Goal: Task Accomplishment & Management: Use online tool/utility

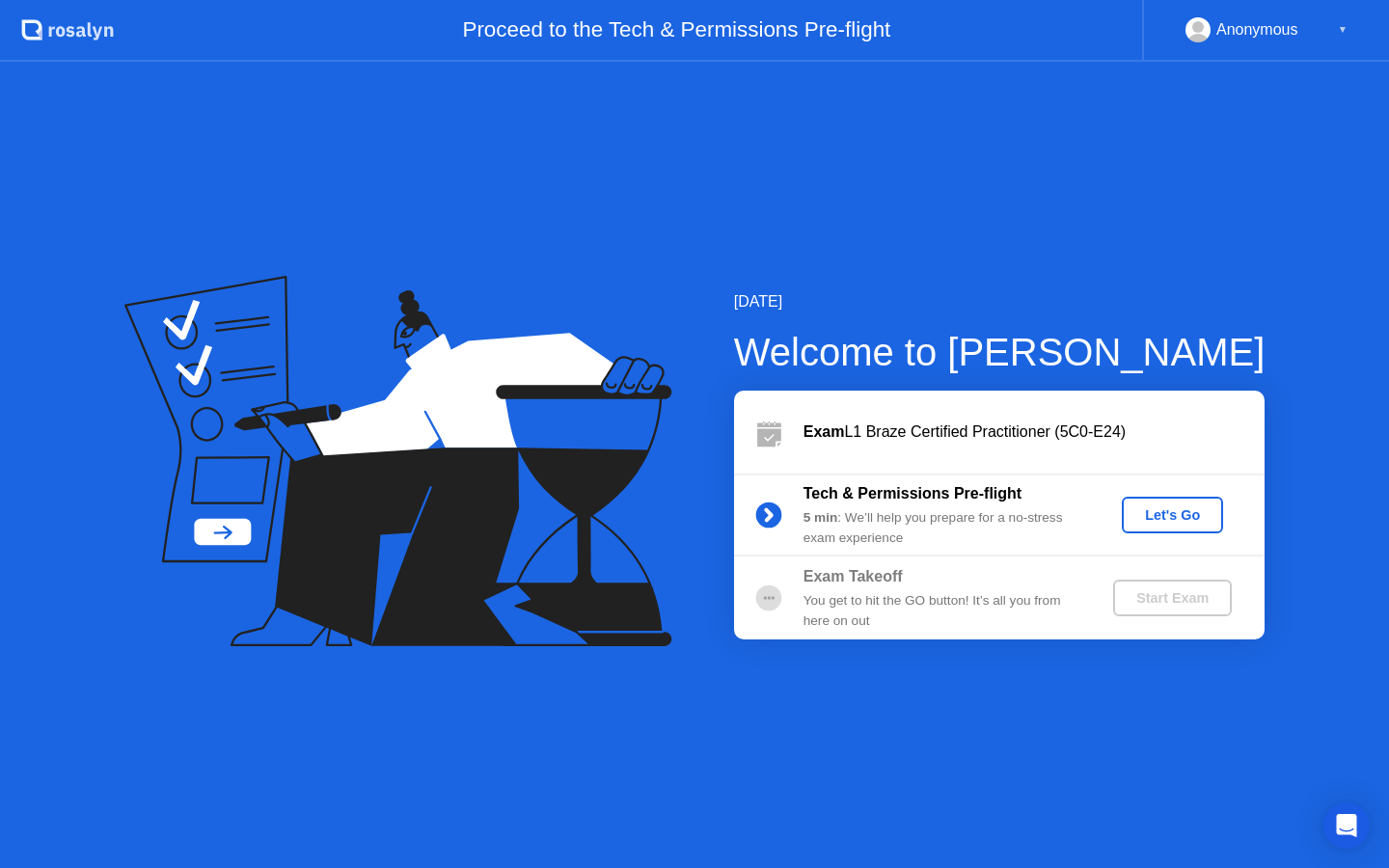
click at [1169, 513] on div "Let's Go" at bounding box center [1173, 514] width 86 height 15
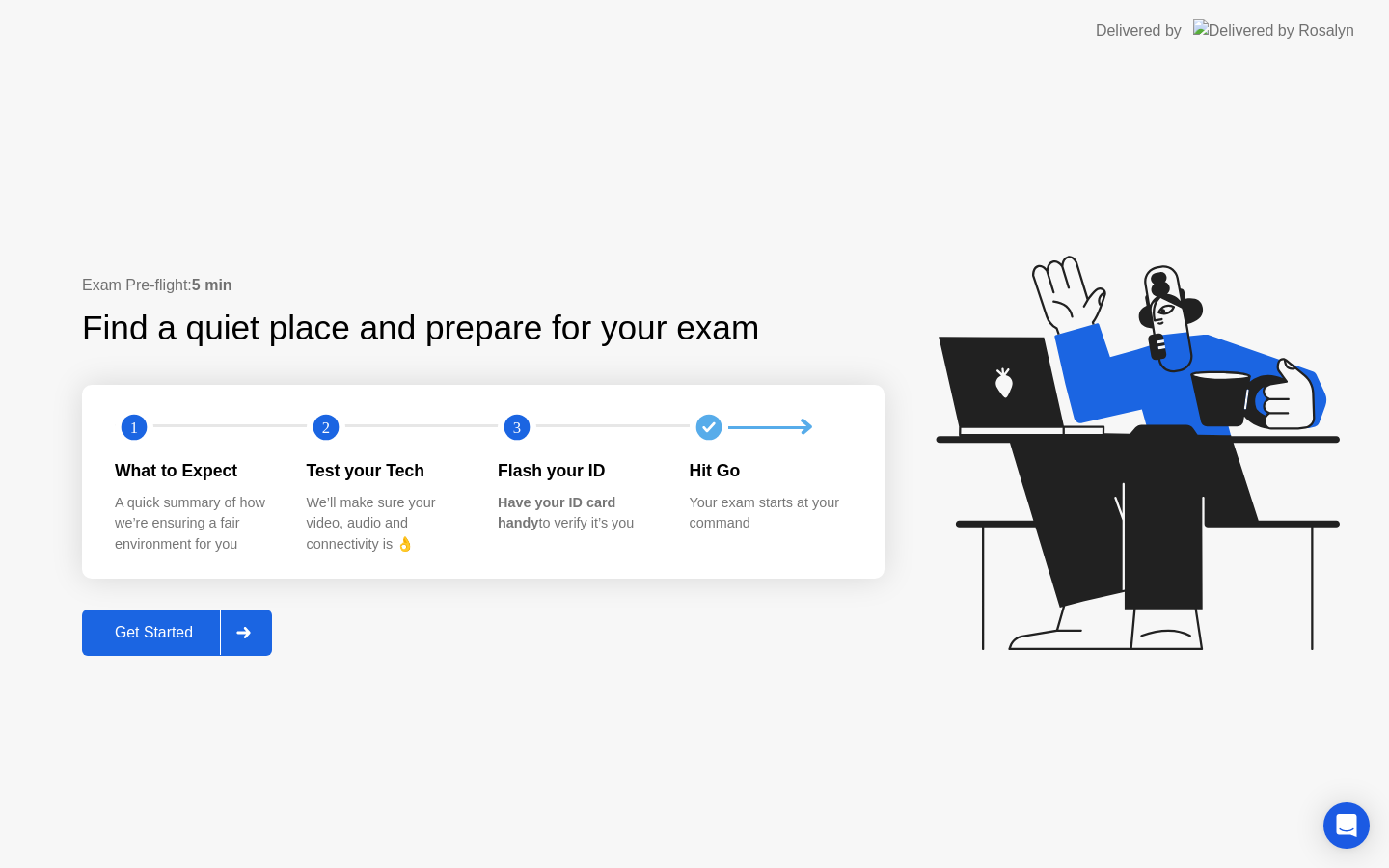
click at [141, 627] on div "Get Started" at bounding box center [154, 632] width 133 height 17
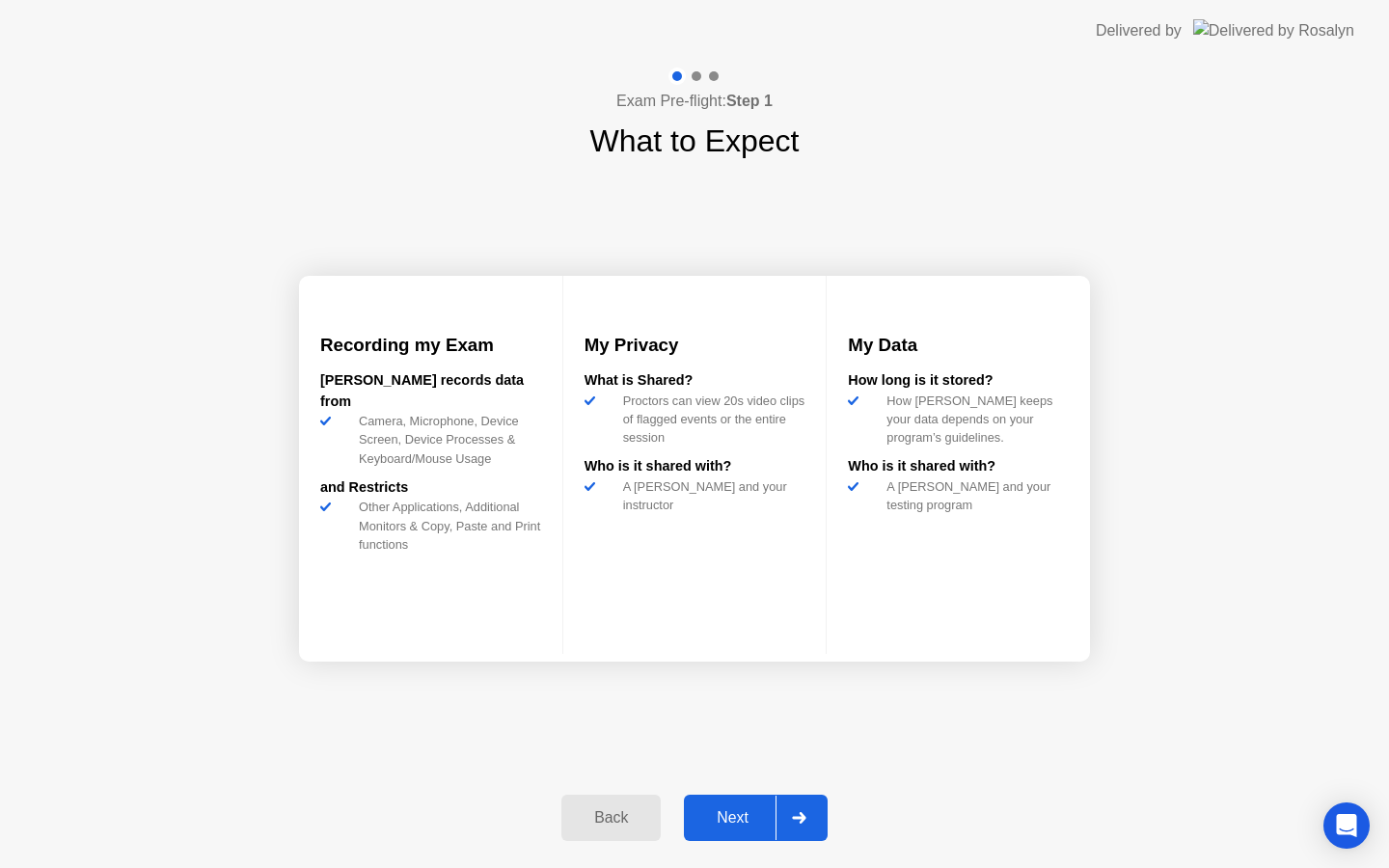
click at [736, 833] on button "Next" at bounding box center [756, 817] width 144 height 46
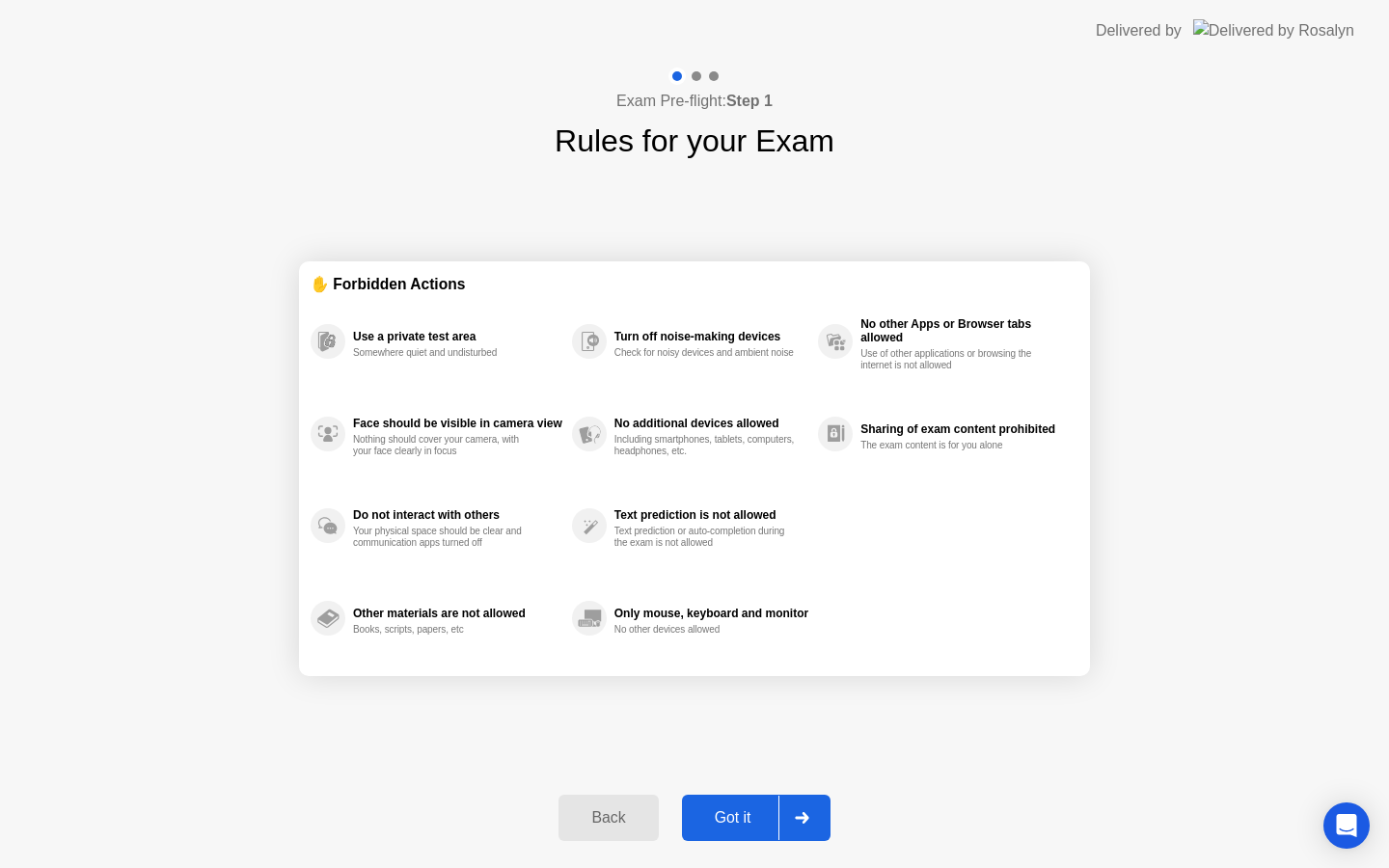
click at [714, 813] on div "Got it" at bounding box center [733, 817] width 91 height 17
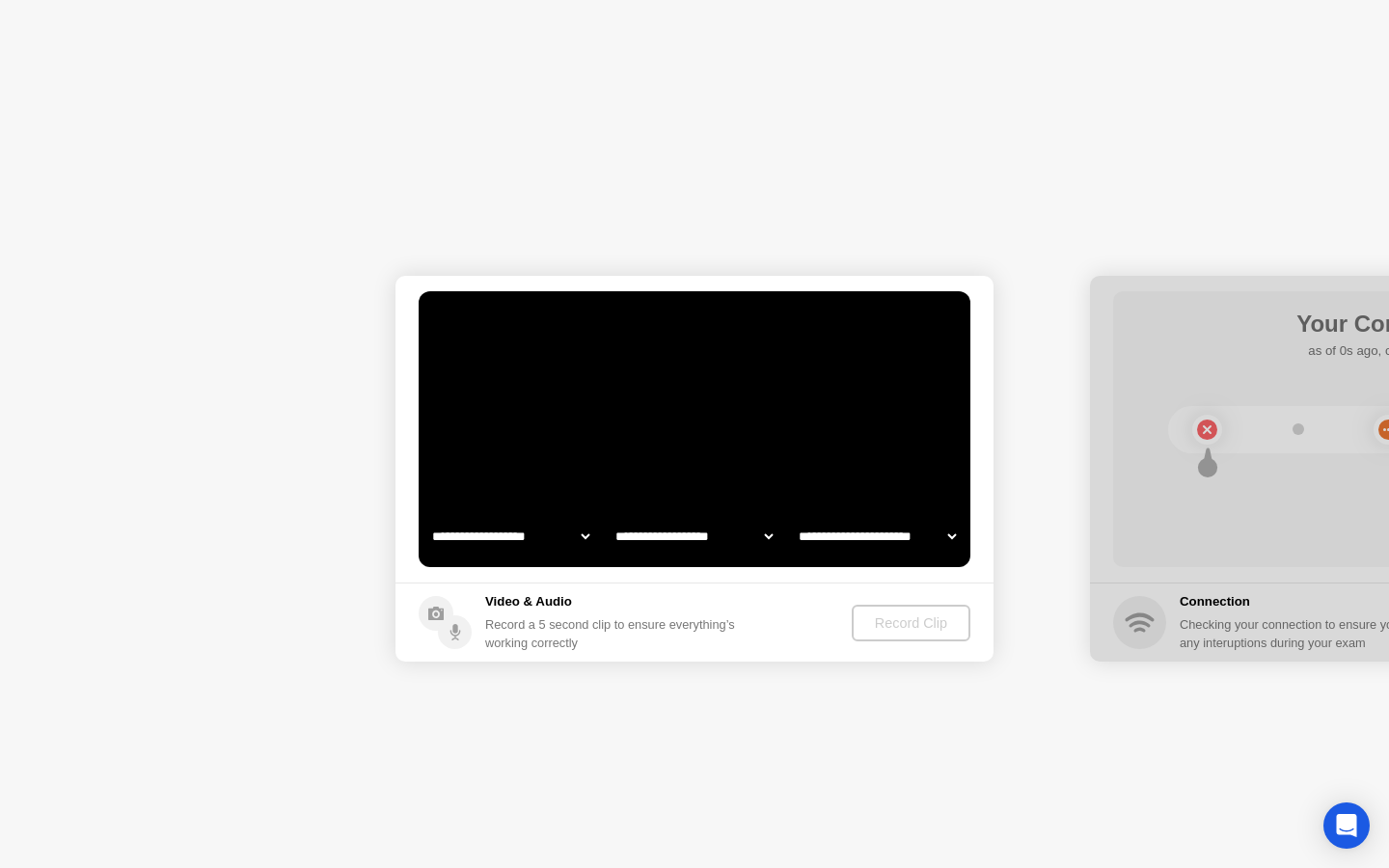
select select "**********"
select select "*******"
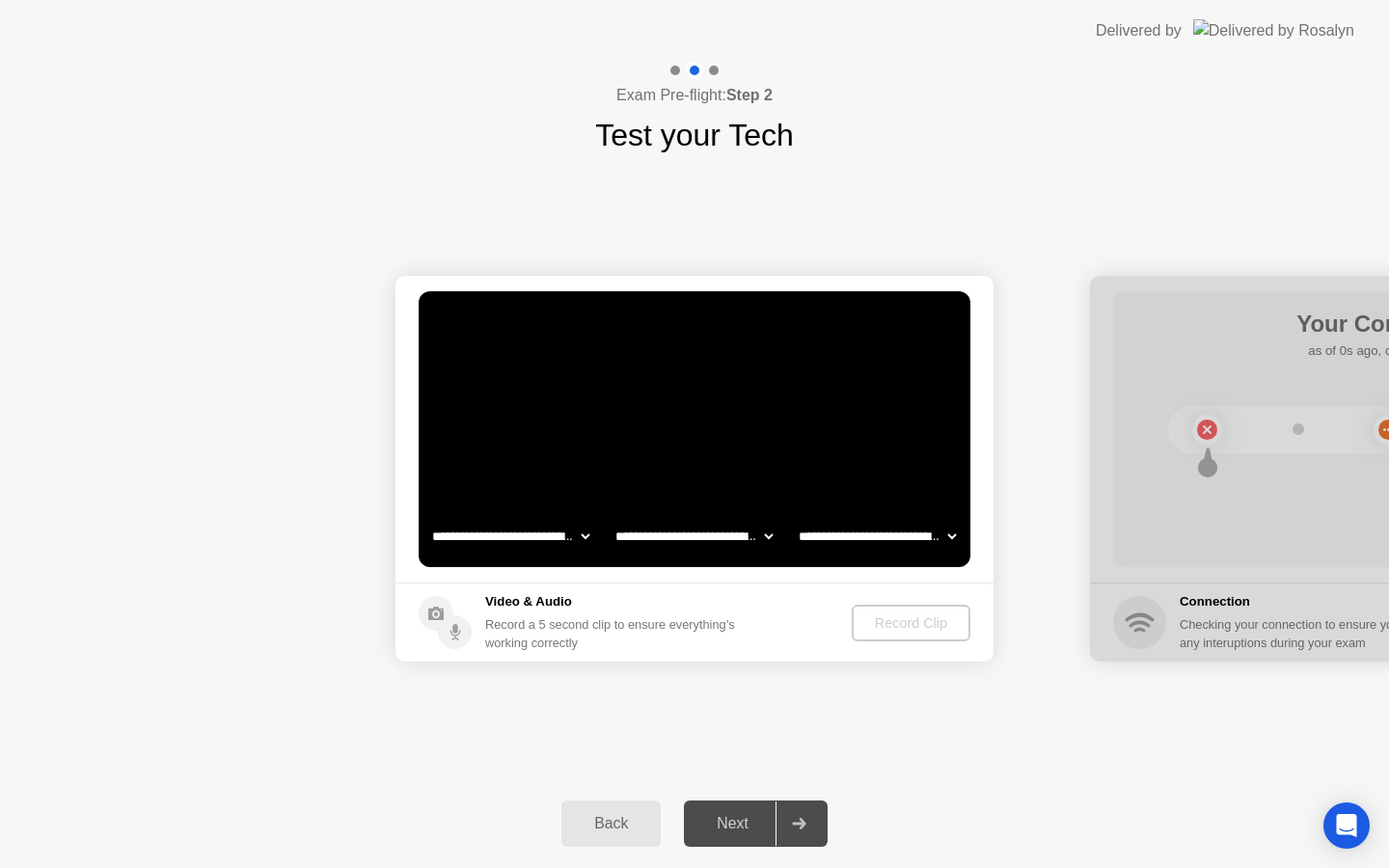
select select "**********"
click at [904, 622] on div "Record Clip" at bounding box center [911, 622] width 103 height 15
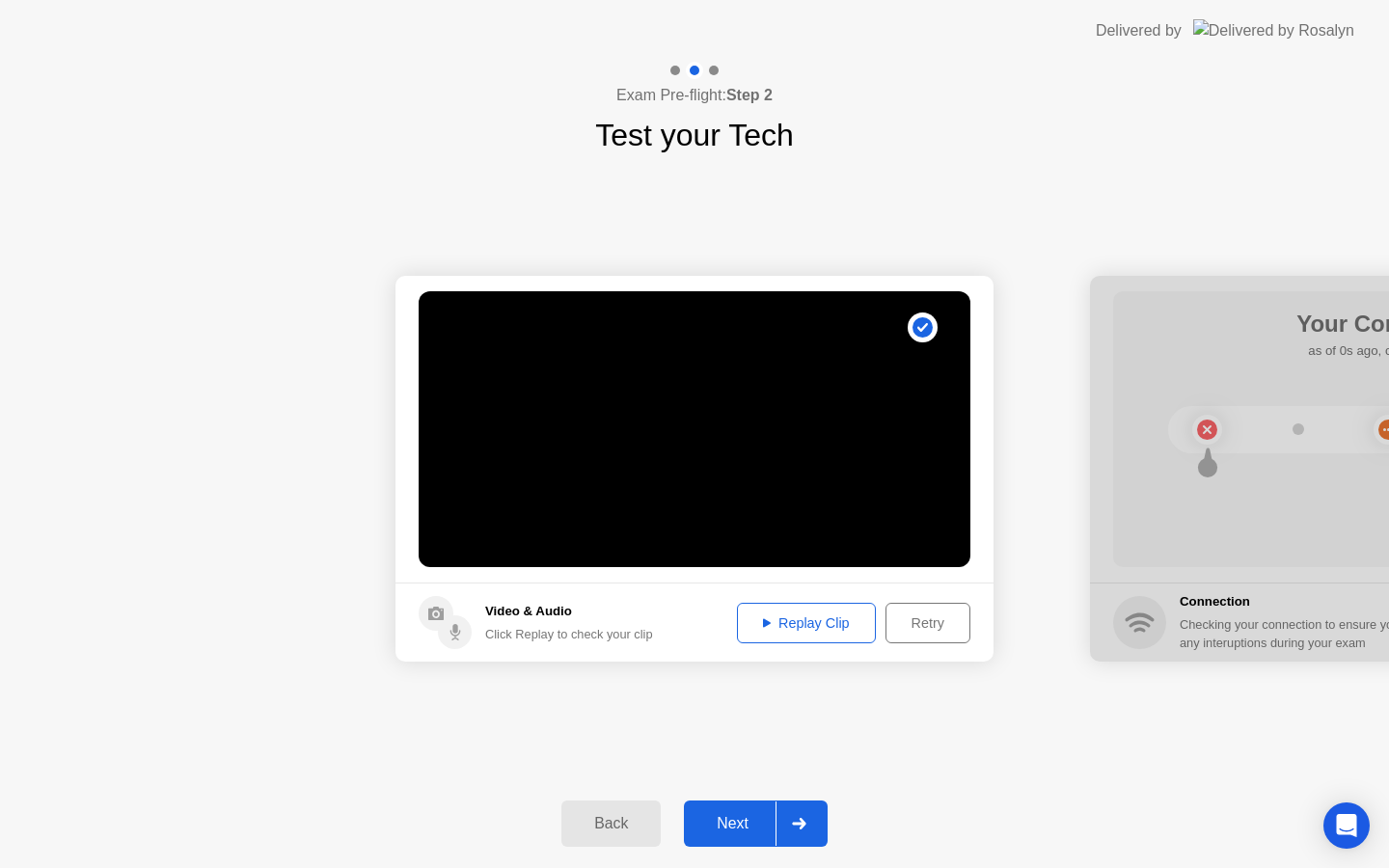
click at [805, 618] on div "Replay Clip" at bounding box center [807, 622] width 126 height 15
click at [736, 828] on div "Next" at bounding box center [733, 822] width 86 height 17
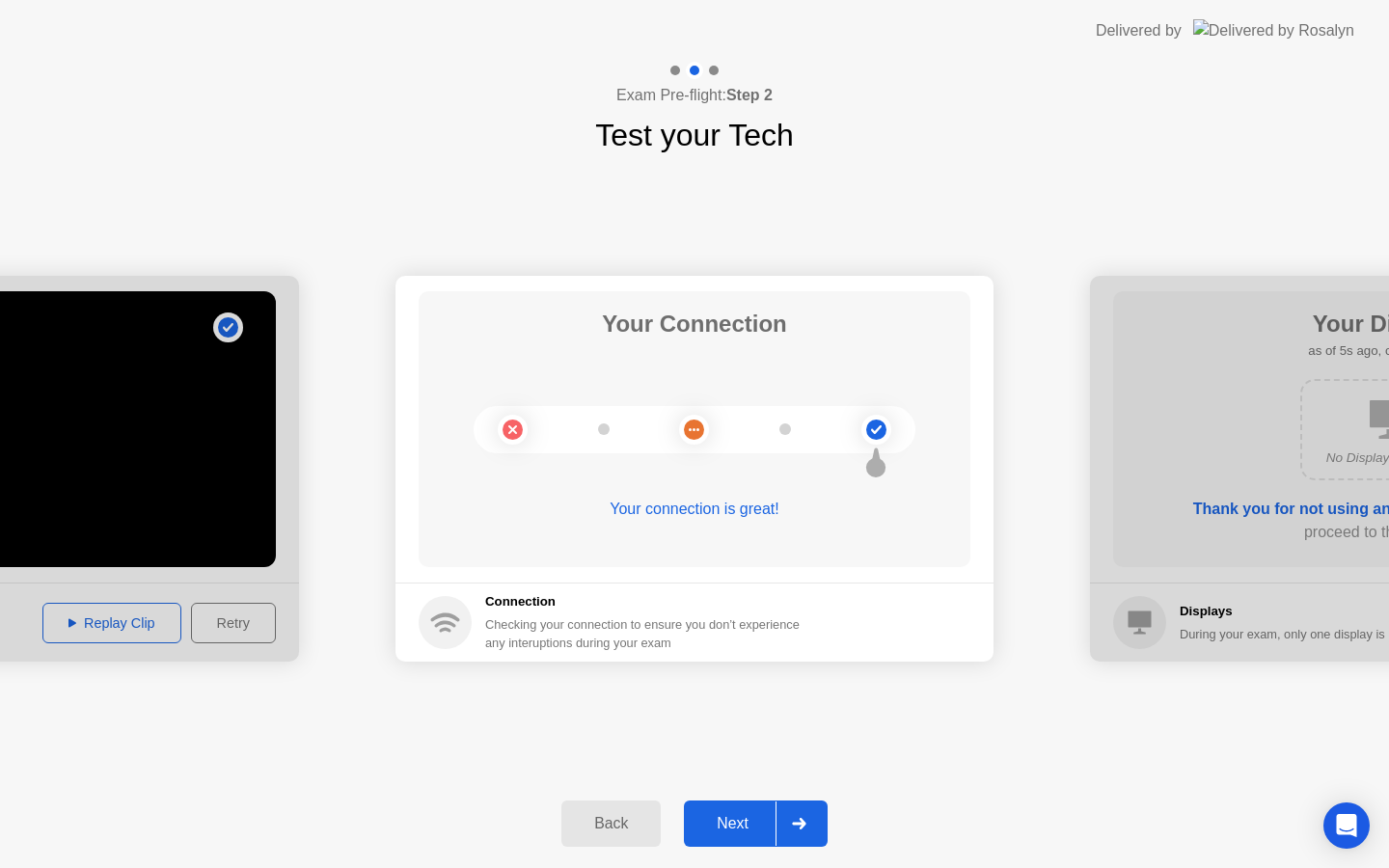
click at [749, 816] on div "Next" at bounding box center [733, 822] width 86 height 17
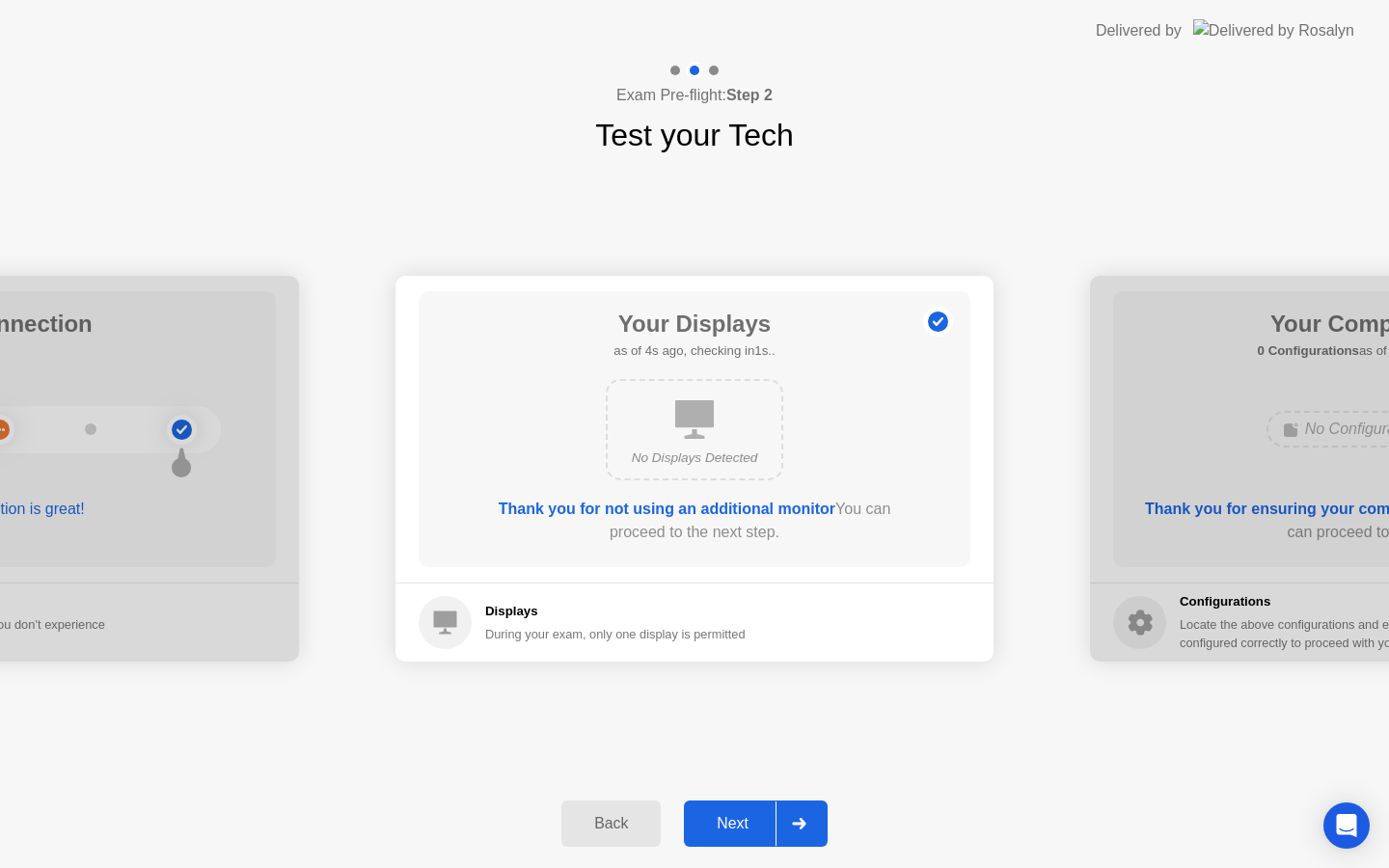
click at [736, 814] on div "Next" at bounding box center [733, 822] width 86 height 17
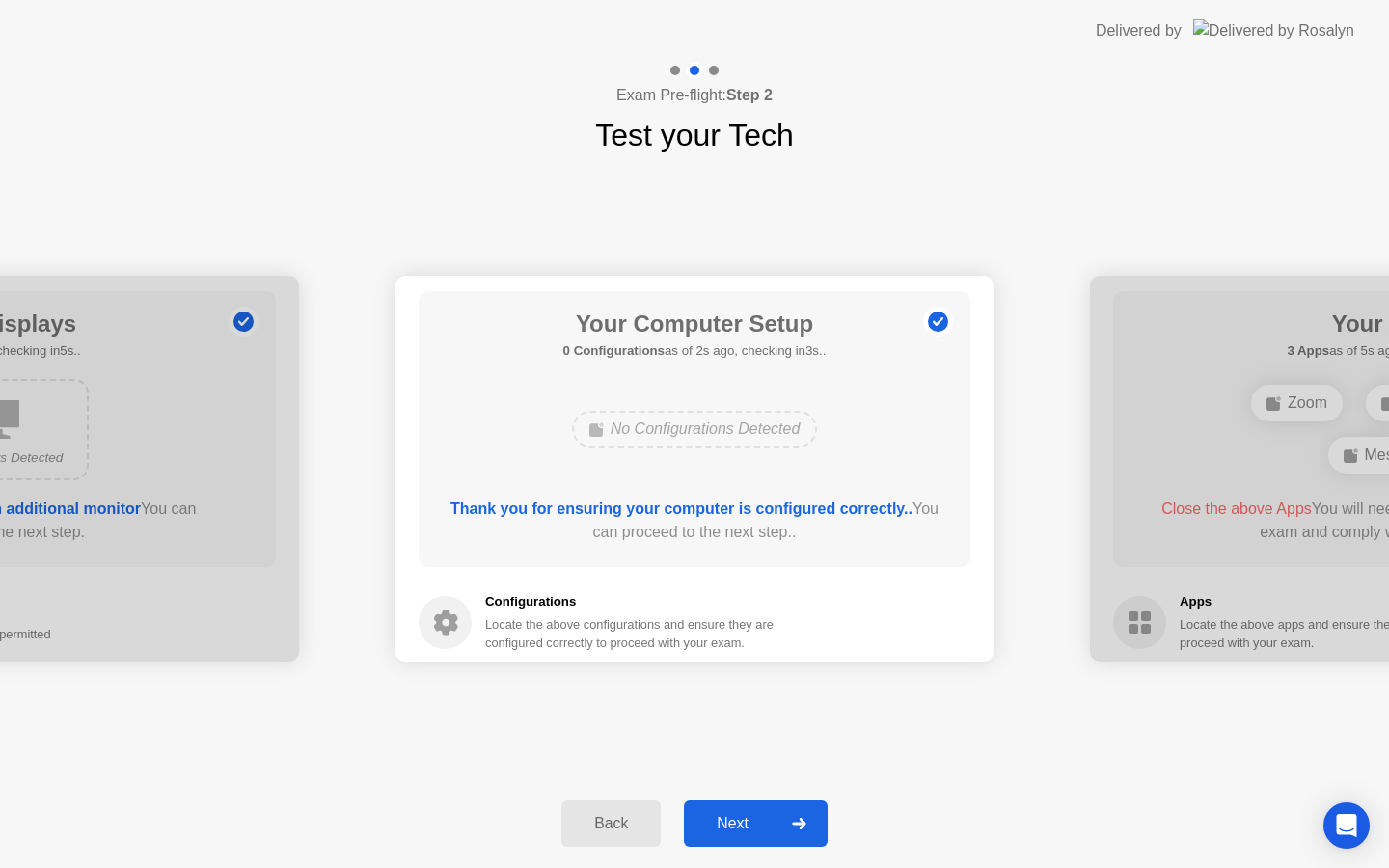
click at [722, 816] on div "Next" at bounding box center [733, 822] width 86 height 17
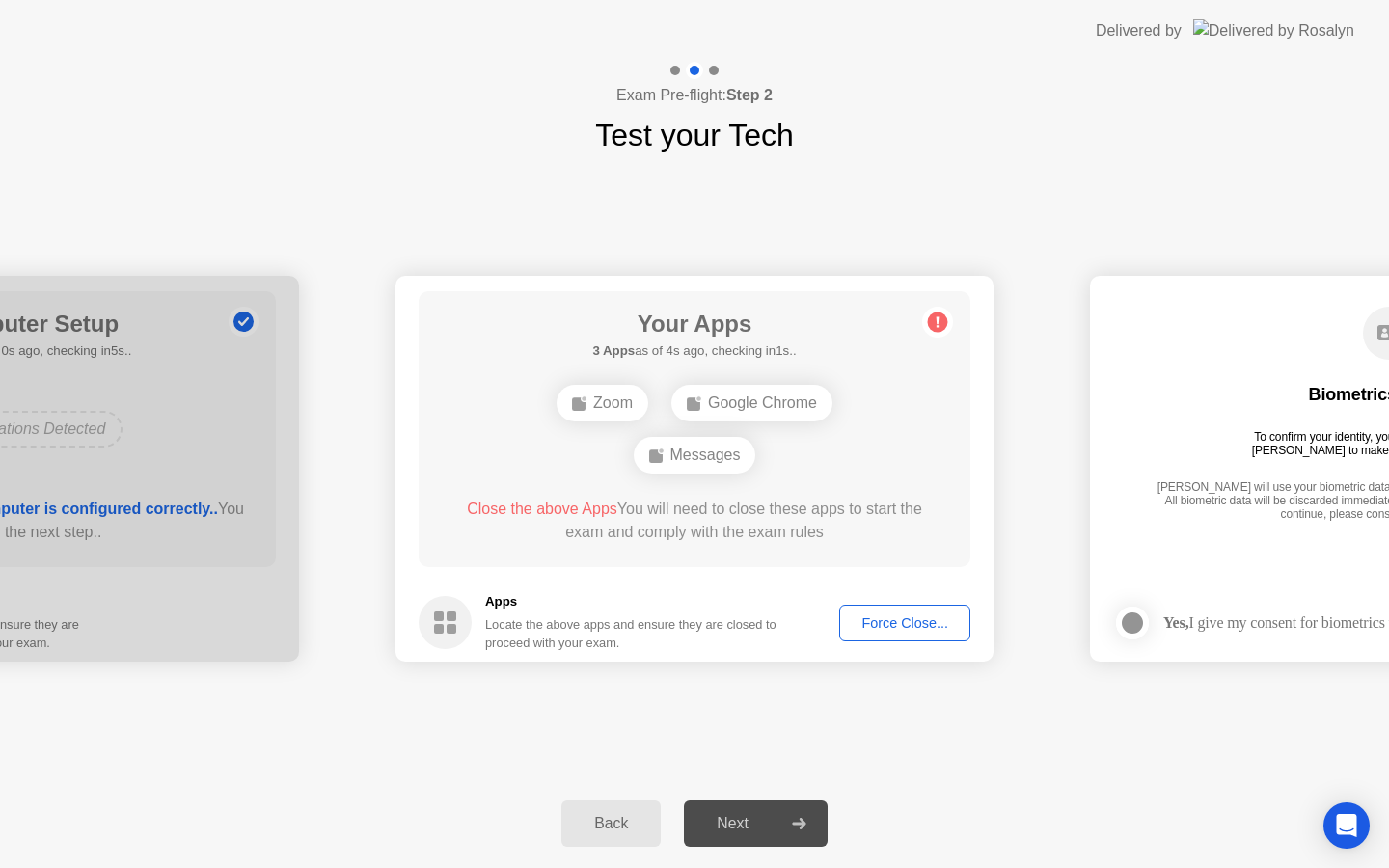
click at [897, 621] on div "Force Close..." at bounding box center [904, 622] width 118 height 15
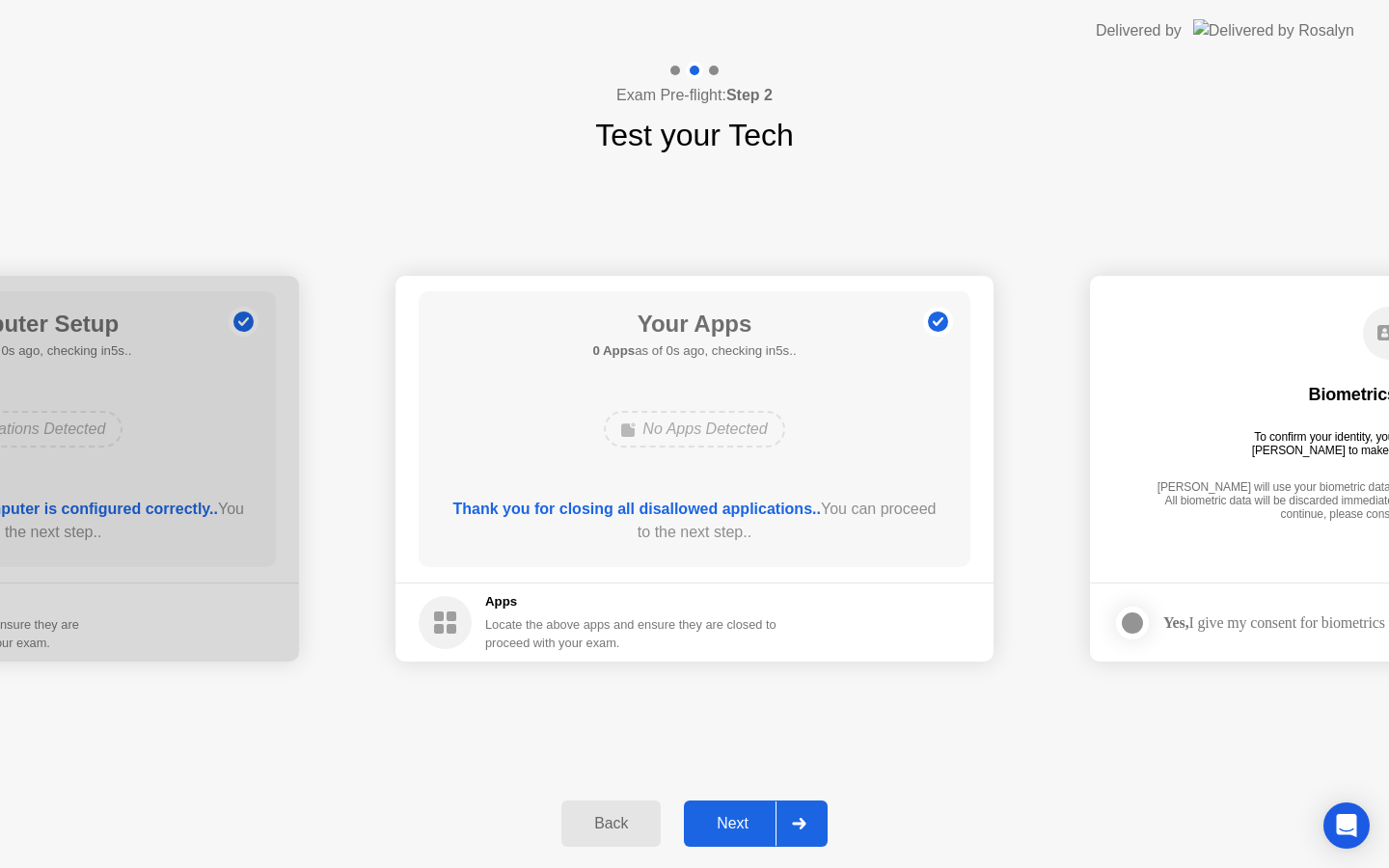
click at [736, 823] on div "Next" at bounding box center [733, 822] width 86 height 17
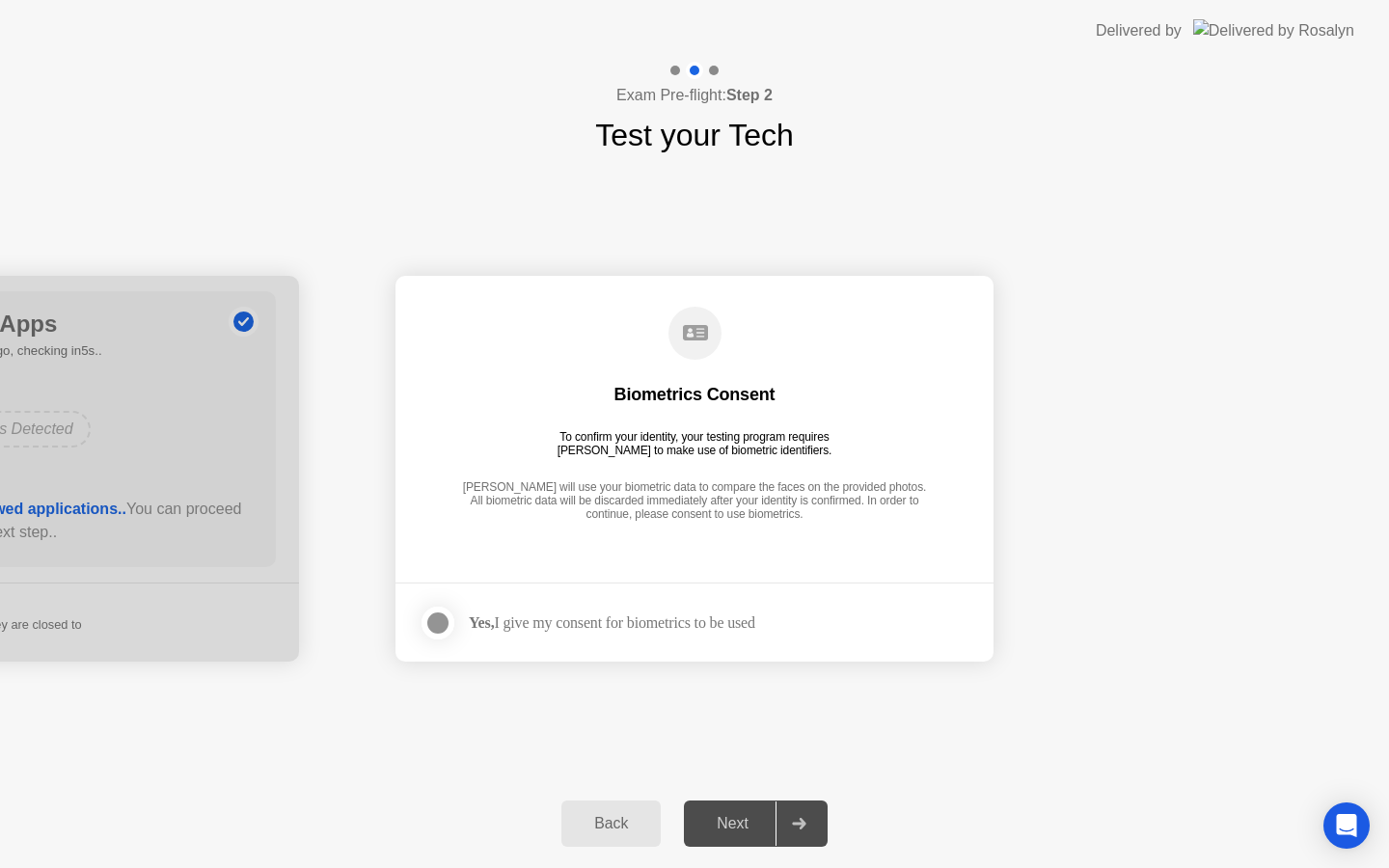
click at [439, 624] on div at bounding box center [438, 622] width 23 height 23
click at [721, 829] on div "Next" at bounding box center [733, 822] width 86 height 17
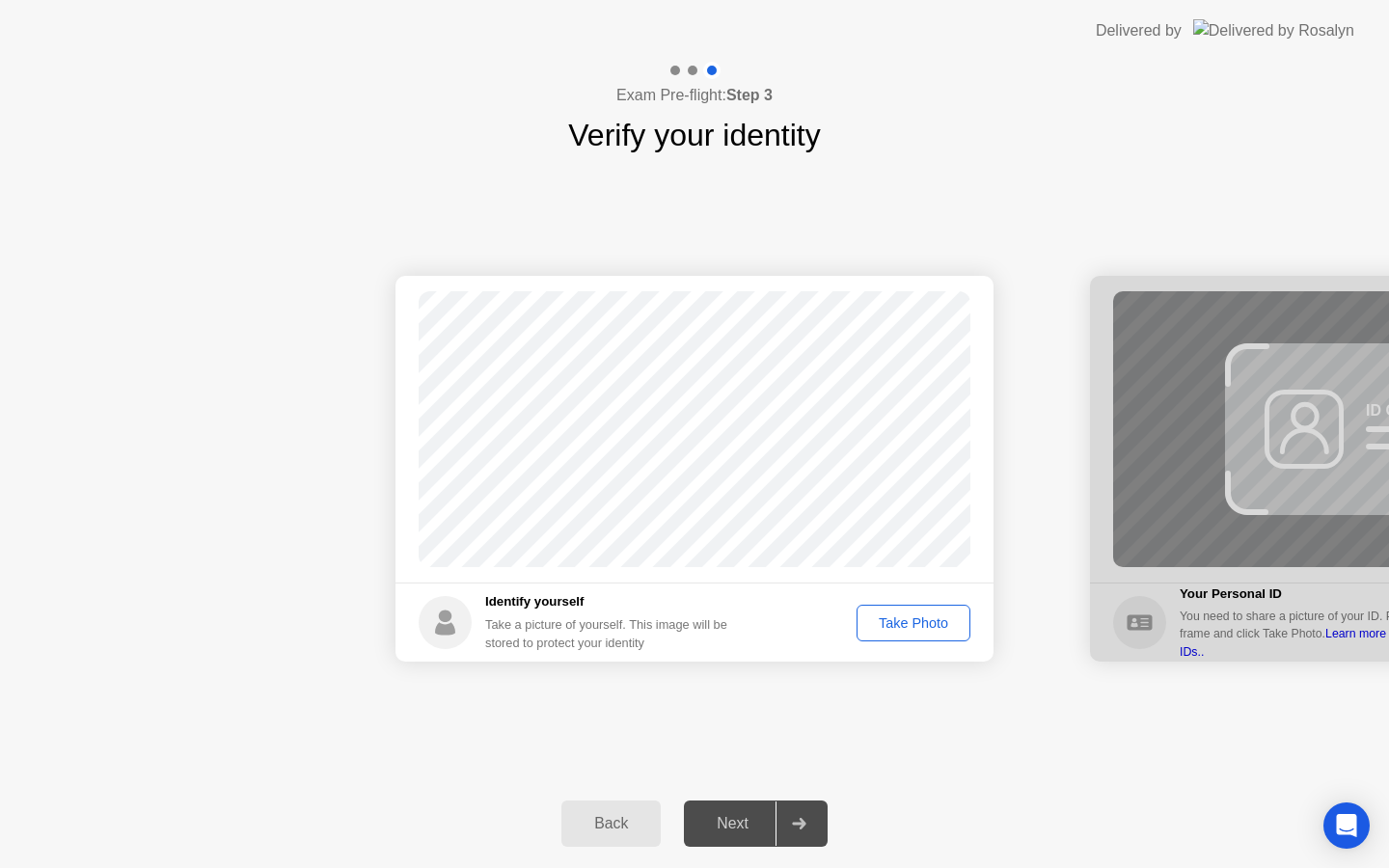
click at [895, 623] on div "Take Photo" at bounding box center [913, 622] width 101 height 15
click at [735, 822] on div "Next" at bounding box center [733, 822] width 86 height 17
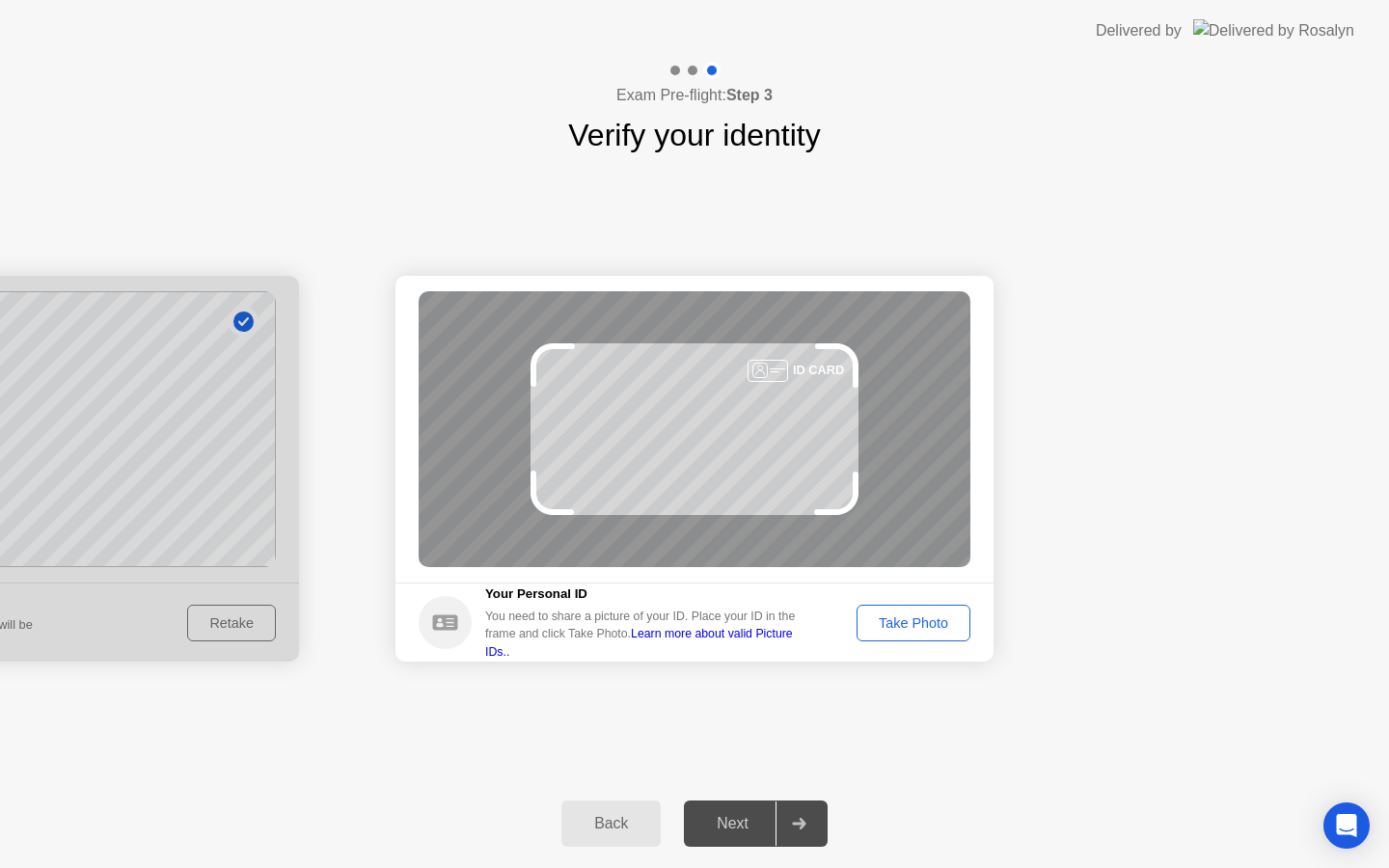
click at [924, 609] on button "Take Photo" at bounding box center [913, 622] width 114 height 37
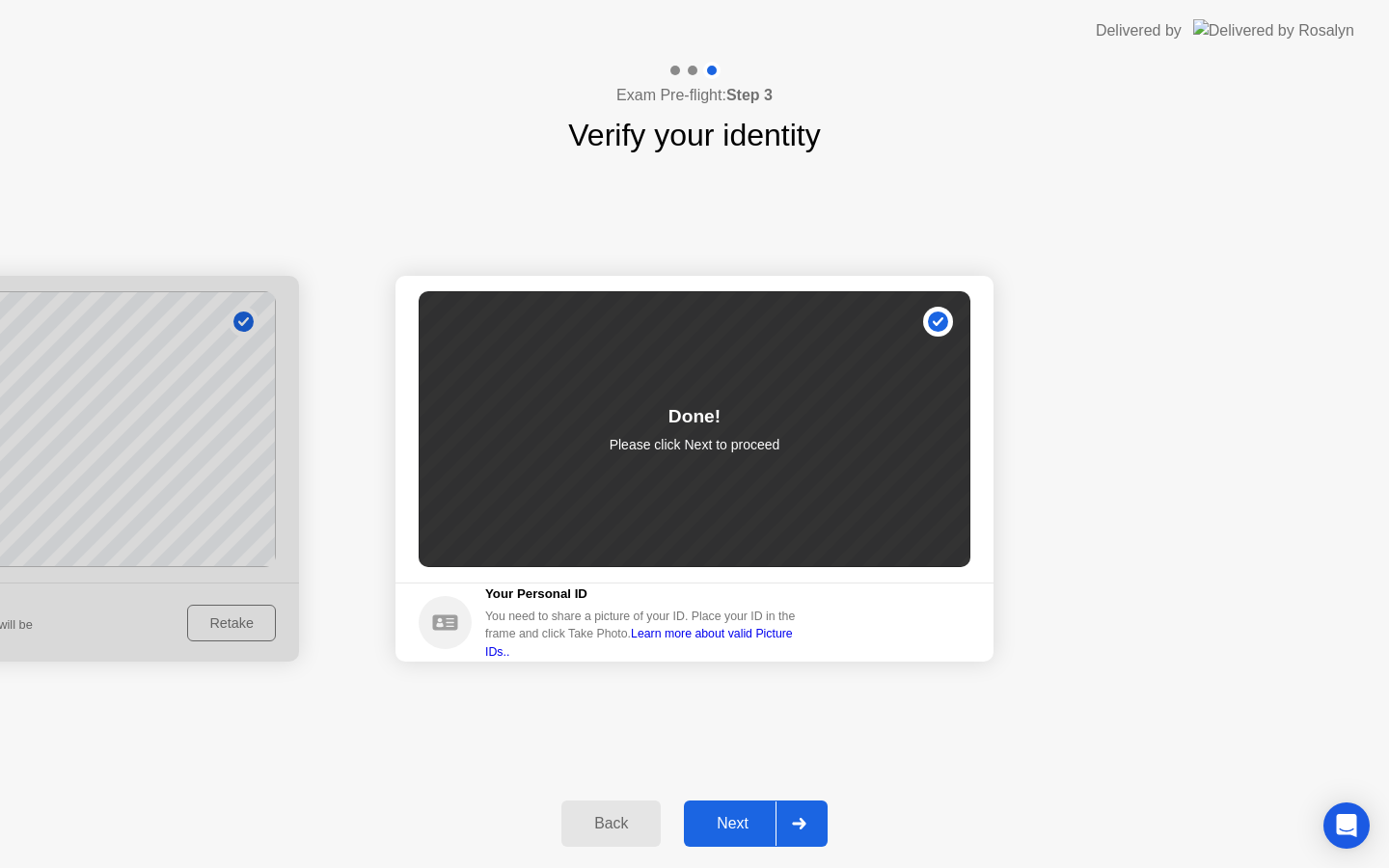
click at [729, 832] on div "Next" at bounding box center [733, 822] width 86 height 17
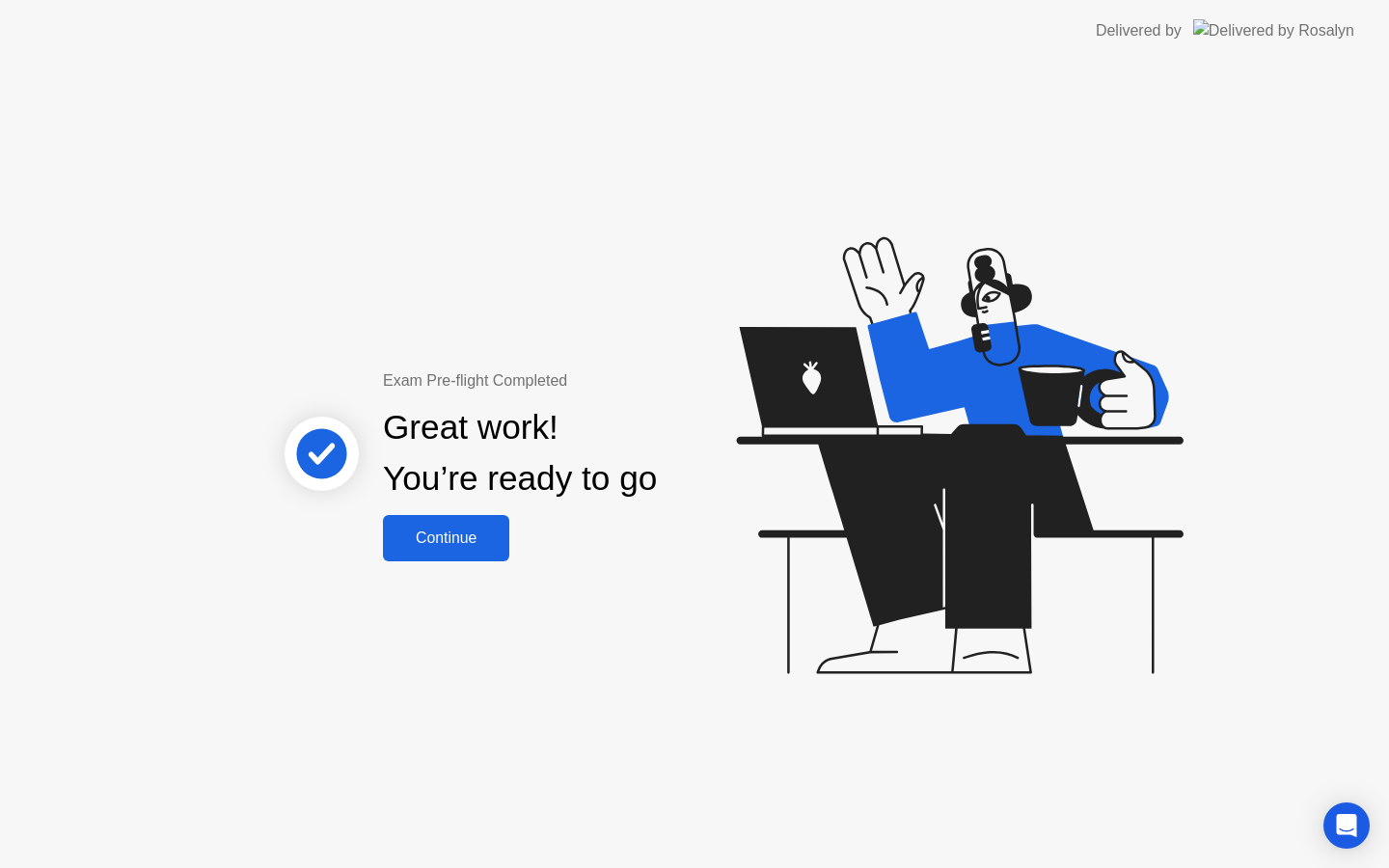
click at [477, 543] on div "Continue" at bounding box center [446, 537] width 115 height 17
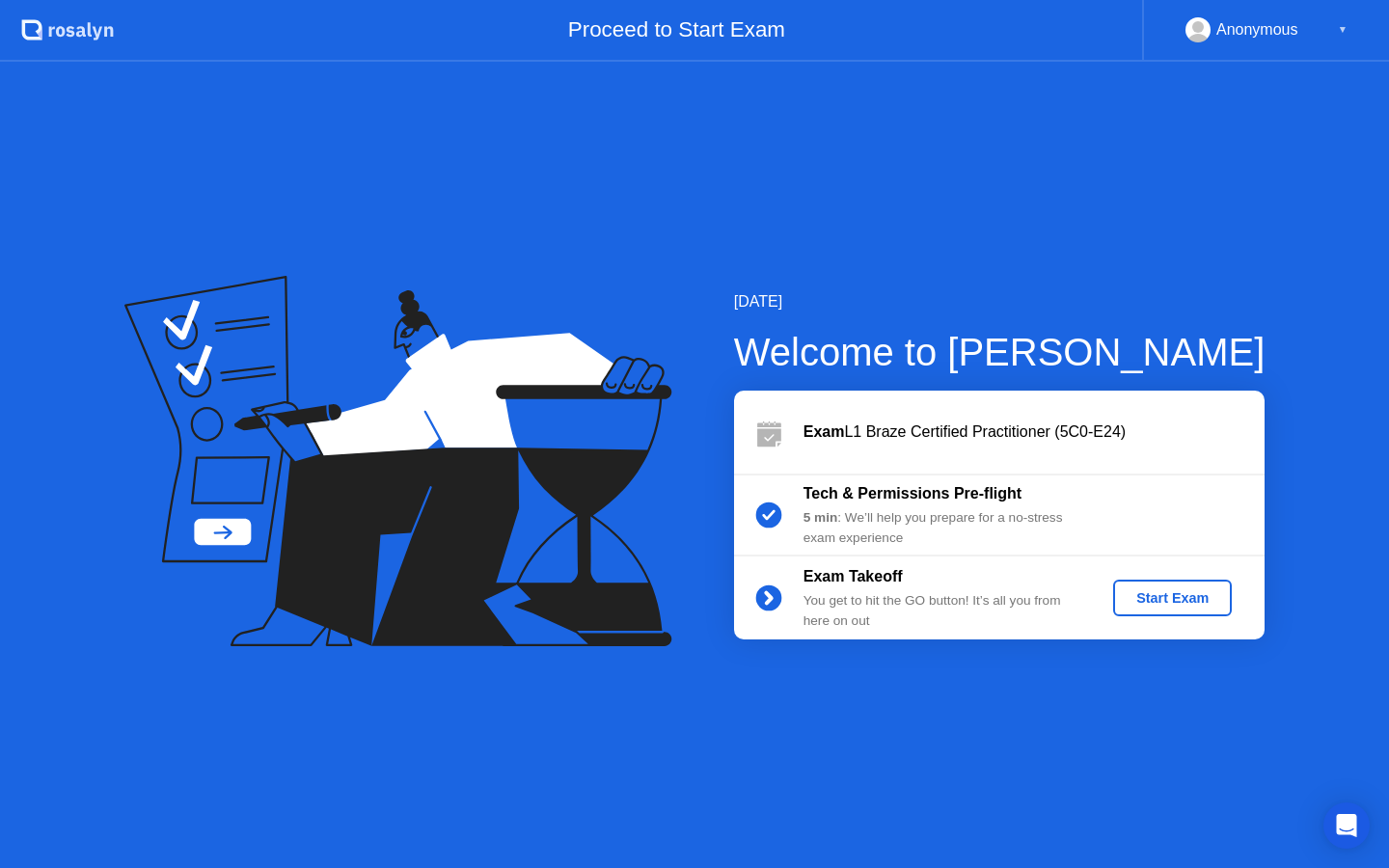
click at [1199, 592] on div "Start Exam" at bounding box center [1172, 597] width 103 height 15
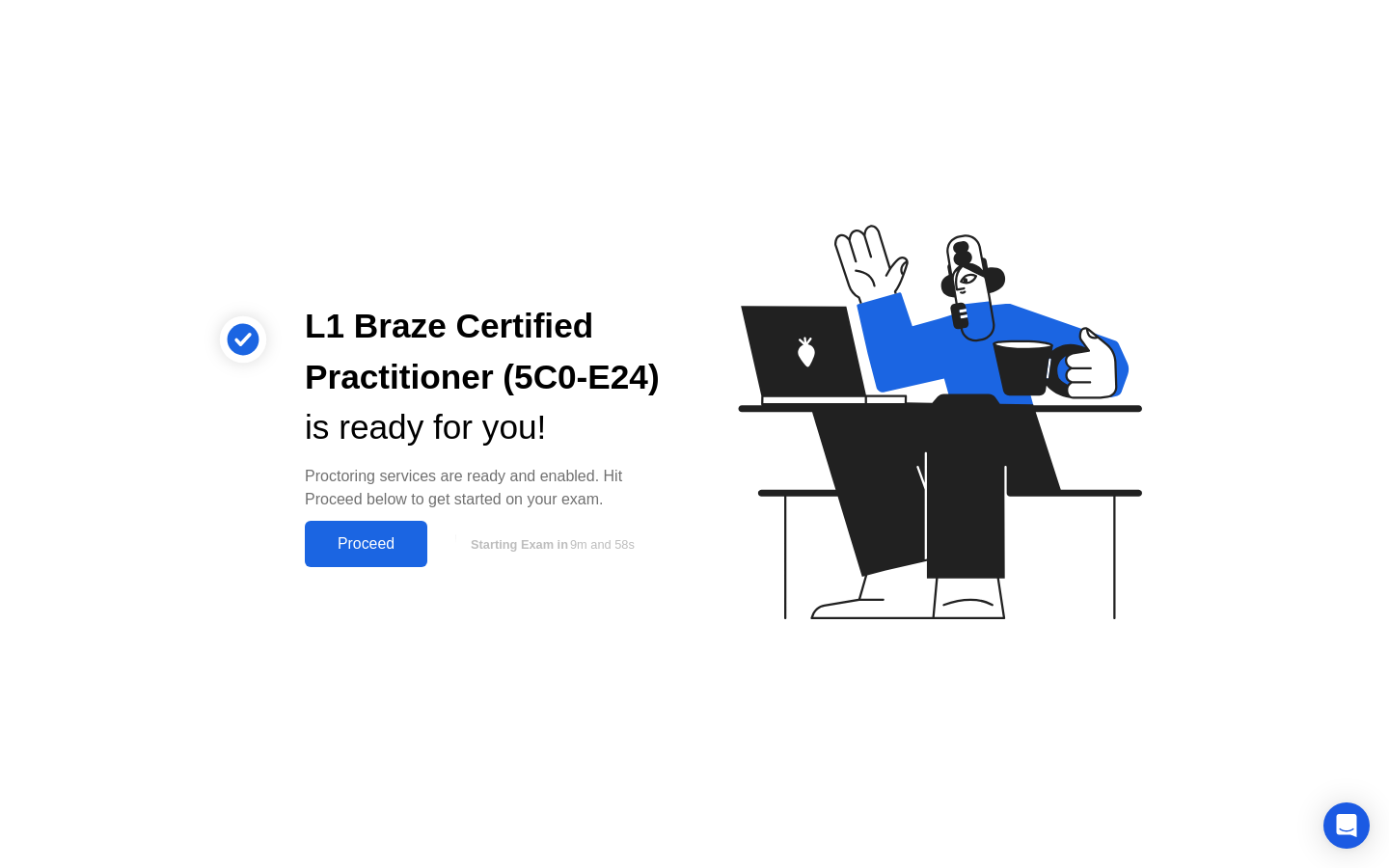
click at [362, 538] on div "Proceed" at bounding box center [365, 543] width 111 height 17
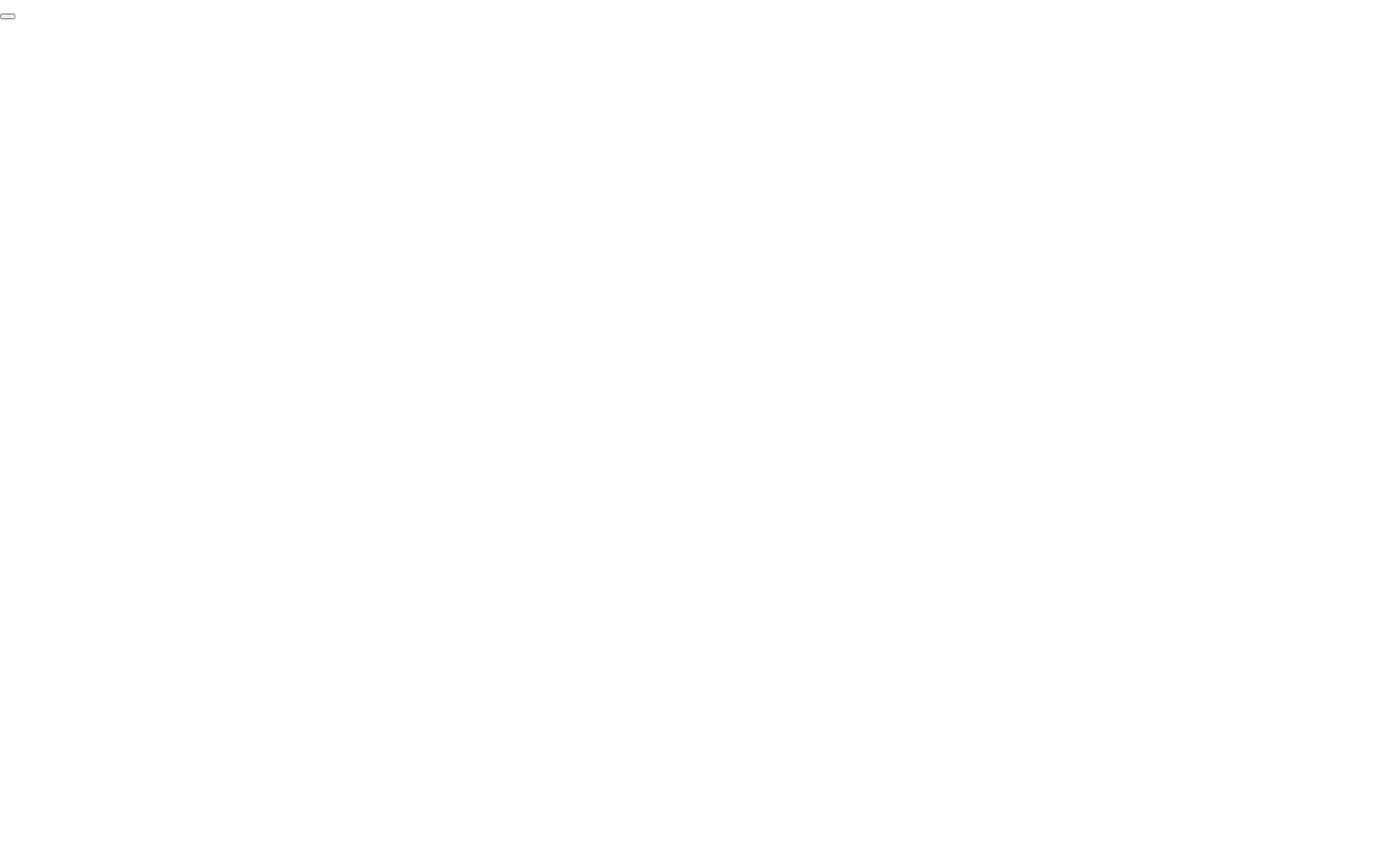
click at [15, 19] on button "End Proctoring Session" at bounding box center [7, 17] width 15 height 6
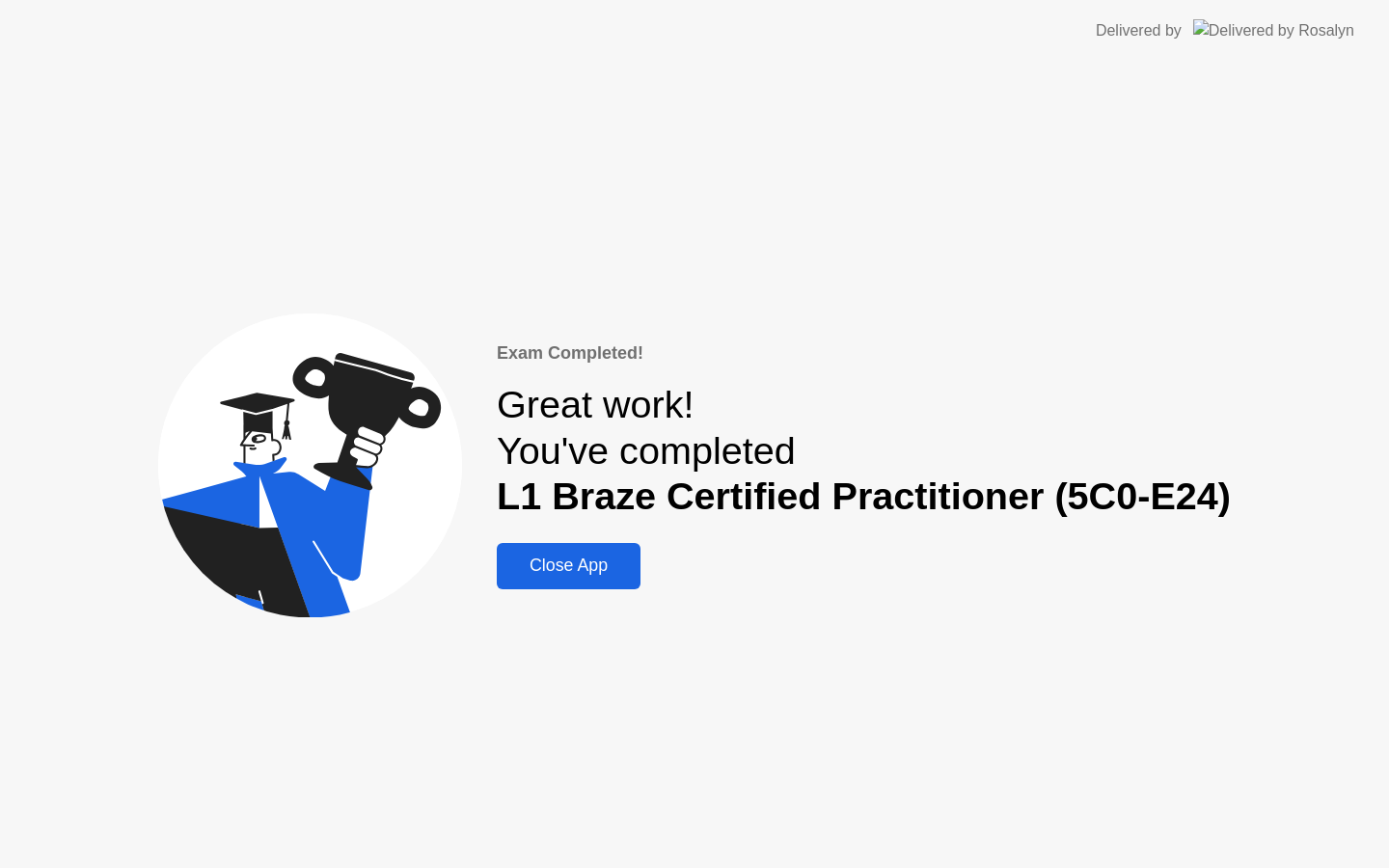
click at [549, 550] on button "Close App" at bounding box center [568, 566] width 144 height 46
